Goal: Information Seeking & Learning: Learn about a topic

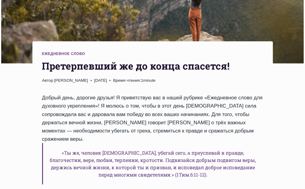
scroll to position [147, 0]
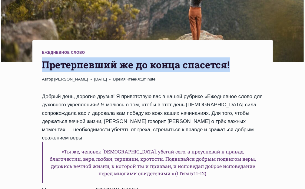
drag, startPoint x: 44, startPoint y: 68, endPoint x: 231, endPoint y: 70, distance: 187.2
click at [231, 70] on h1 "Претерпевший же до конца спасется!" at bounding box center [152, 64] width 221 height 15
copy h1 "Претерпевший же до конца спасется!"
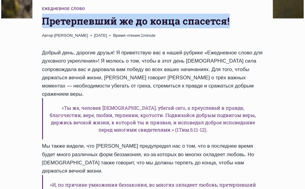
scroll to position [192, 0]
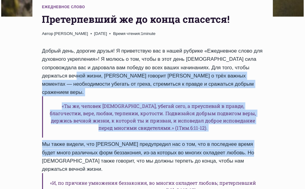
drag, startPoint x: 42, startPoint y: 77, endPoint x: 234, endPoint y: 149, distance: 204.5
copy div "[PERSON_NAME] говорит [PERSON_NAME] о трёх важных моментах — необходимости убег…"
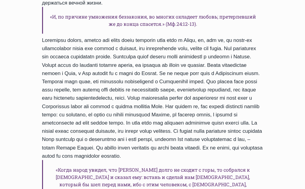
scroll to position [362, 0]
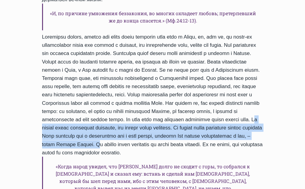
drag, startPoint x: 119, startPoint y: 122, endPoint x: 63, endPoint y: 147, distance: 61.4
click at [63, 147] on div "Добрый день, дорогие друзья! Я приветствую вас в нашей рубрике «Ежедневное слов…" at bounding box center [152, 122] width 221 height 490
copy div "Мы должны будем побеждать гордость, наш старый образ мышления. Мы должны будем …"
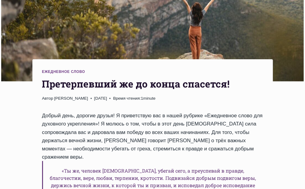
scroll to position [149, 0]
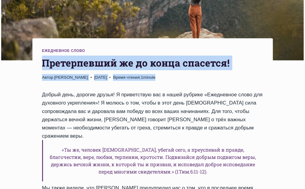
drag, startPoint x: 42, startPoint y: 64, endPoint x: 260, endPoint y: 81, distance: 219.4
drag, startPoint x: 200, startPoint y: 58, endPoint x: 126, endPoint y: 66, distance: 73.9
click at [131, 66] on h1 "Претерпевший же до конца спасется!" at bounding box center [152, 63] width 221 height 15
click at [52, 64] on h1 "Претерпевший же до конца спасется!" at bounding box center [152, 63] width 221 height 15
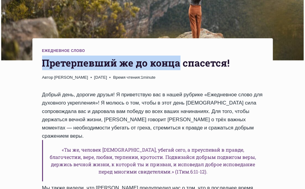
drag, startPoint x: 45, startPoint y: 66, endPoint x: 195, endPoint y: 71, distance: 150.5
click at [193, 70] on h1 "Претерпевший же до конца спасется!" at bounding box center [152, 63] width 221 height 15
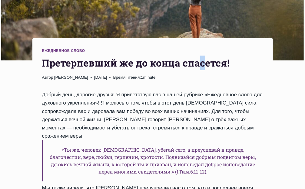
click at [210, 70] on h1 "Претерпевший же до конца спасется!" at bounding box center [152, 63] width 221 height 15
drag, startPoint x: 41, startPoint y: 60, endPoint x: 43, endPoint y: 64, distance: 4.5
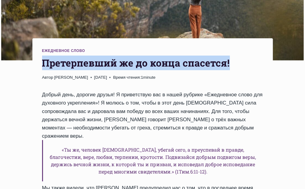
drag, startPoint x: 42, startPoint y: 67, endPoint x: 239, endPoint y: 63, distance: 196.3
click at [239, 63] on h1 "Претерпевший же до конца спасется!" at bounding box center [152, 63] width 221 height 15
copy h1 "Претерпевший же до конца спасется!"
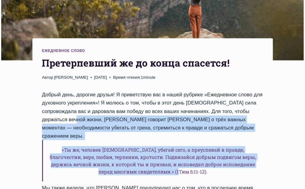
drag, startPoint x: 41, startPoint y: 122, endPoint x: 197, endPoint y: 170, distance: 162.7
copy div "[PERSON_NAME] говорит [PERSON_NAME] о трёх важных моментах — необходимости убег…"
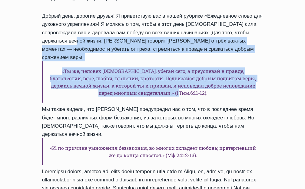
scroll to position [229, 0]
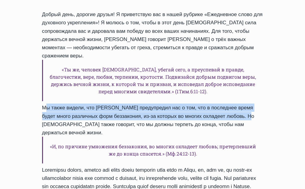
drag, startPoint x: 41, startPoint y: 102, endPoint x: 225, endPoint y: 111, distance: 184.4
copy div "Мы также видели, что [PERSON_NAME] предупредил нас о том, что в последнее время…"
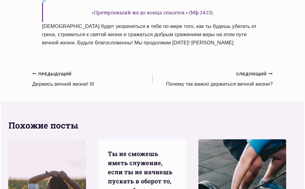
scroll to position [658, 0]
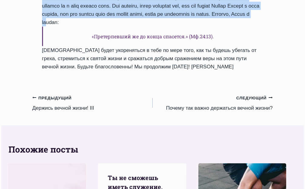
drag, startPoint x: 43, startPoint y: 18, endPoint x: 236, endPoint y: 77, distance: 201.9
copy div "Loremipsumdo si am conse adipisci! Elits Doeius Tempo Incididu 7951-Utlabo-24 3…"
